Goal: Transaction & Acquisition: Purchase product/service

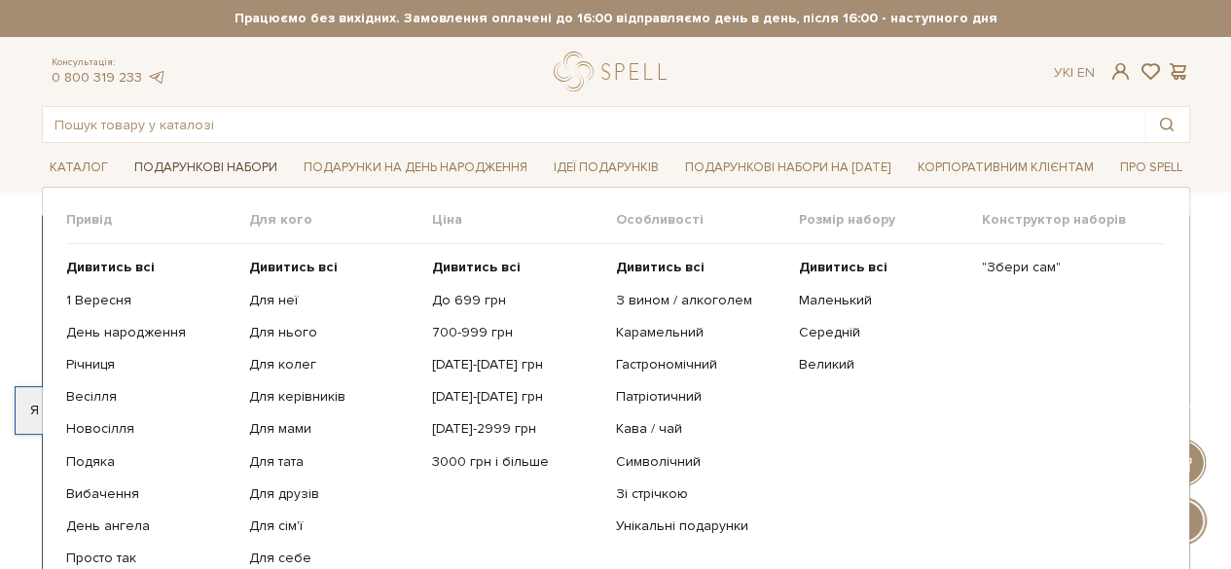
click at [216, 166] on link "Подарункові набори" at bounding box center [206, 168] width 159 height 30
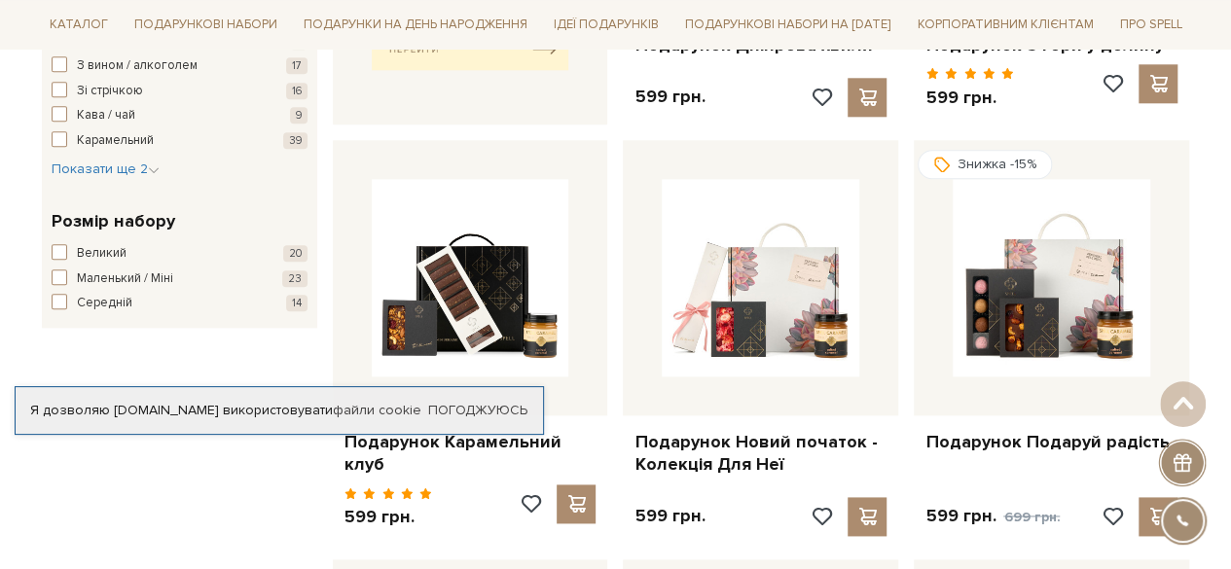
scroll to position [1168, 0]
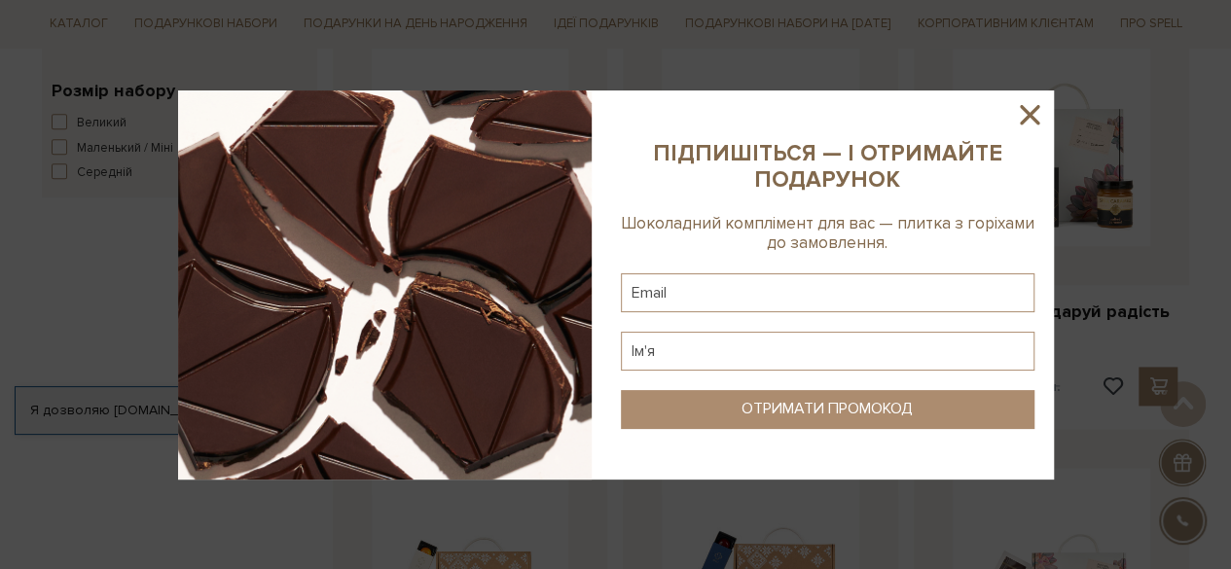
click at [591, 518] on div at bounding box center [615, 284] width 1231 height 569
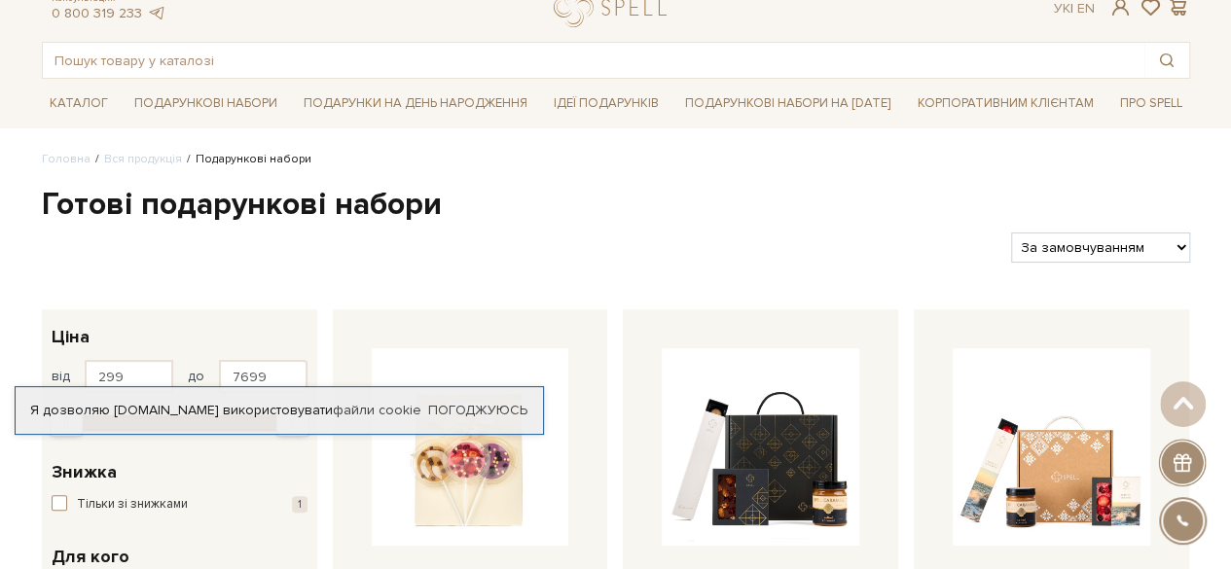
scroll to position [0, 0]
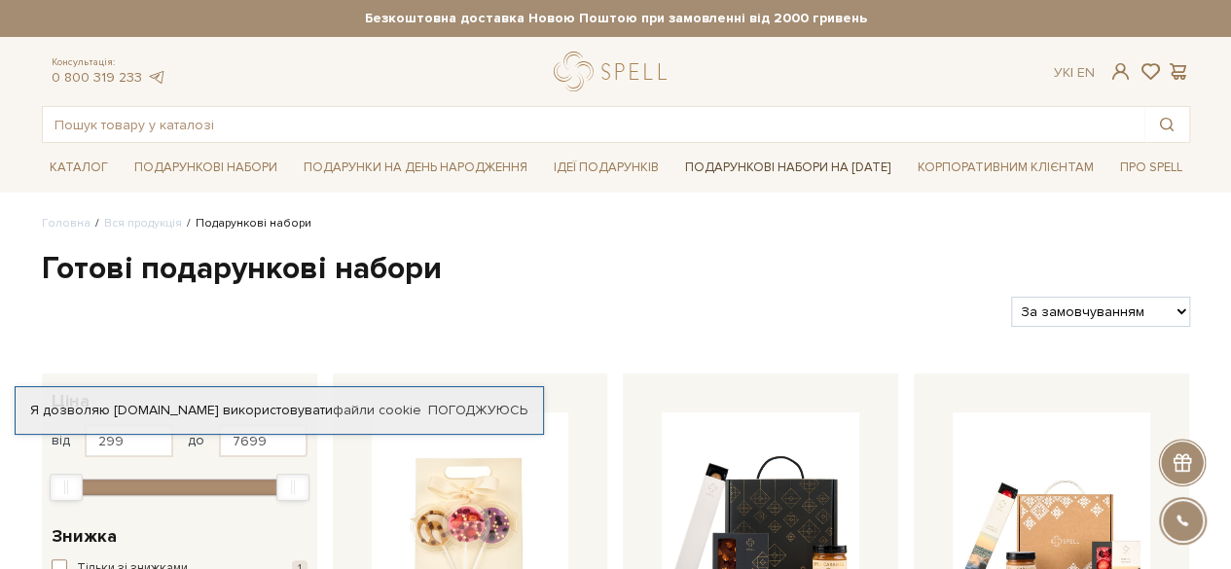
click at [781, 164] on link "Подарункові набори на [DATE]" at bounding box center [788, 167] width 221 height 33
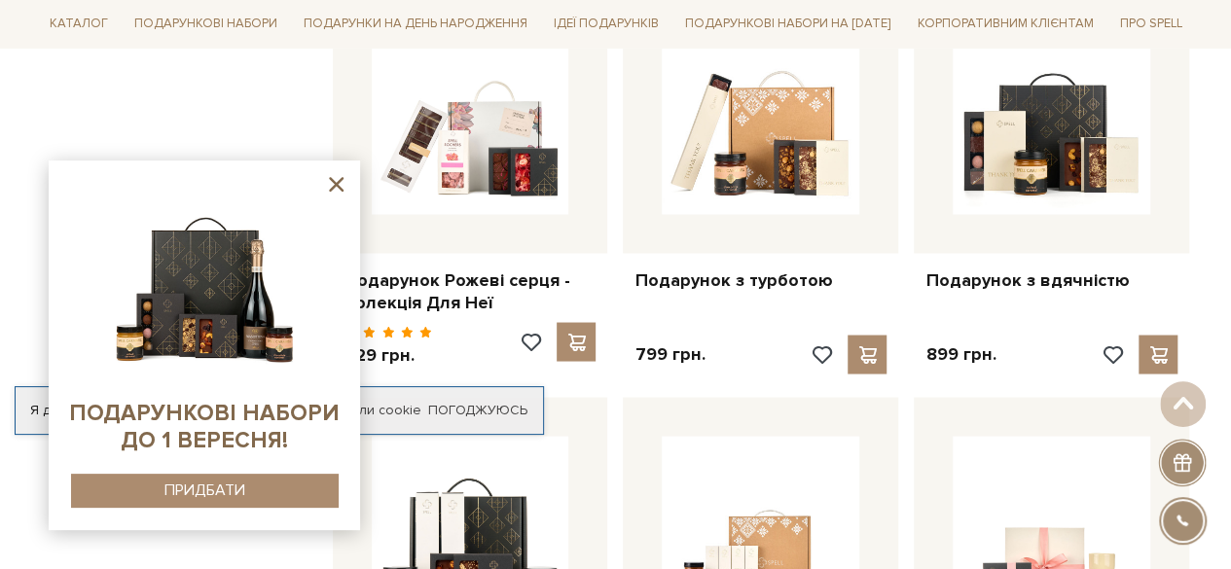
scroll to position [1363, 0]
